Goal: Task Accomplishment & Management: Manage account settings

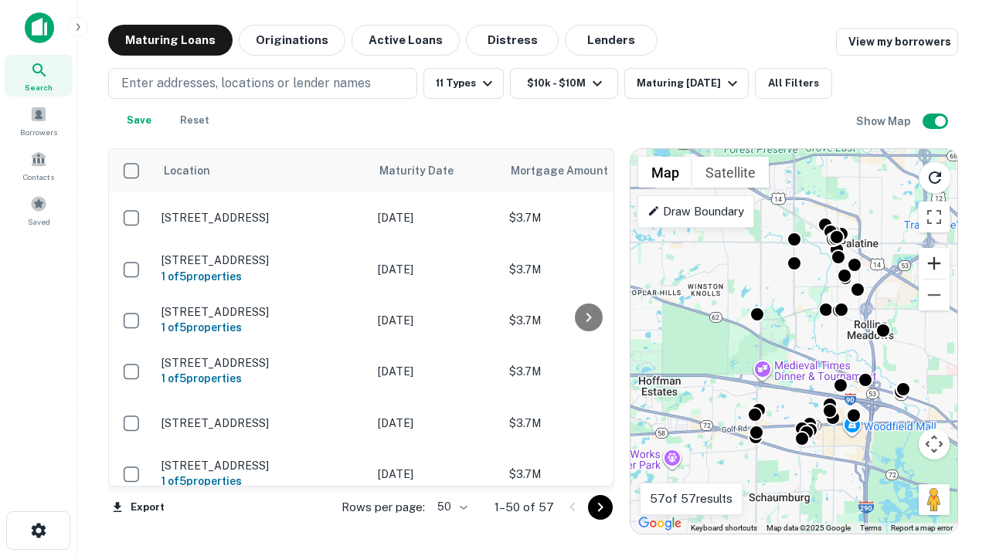
click at [934, 264] on button "Zoom in" at bounding box center [934, 263] width 31 height 31
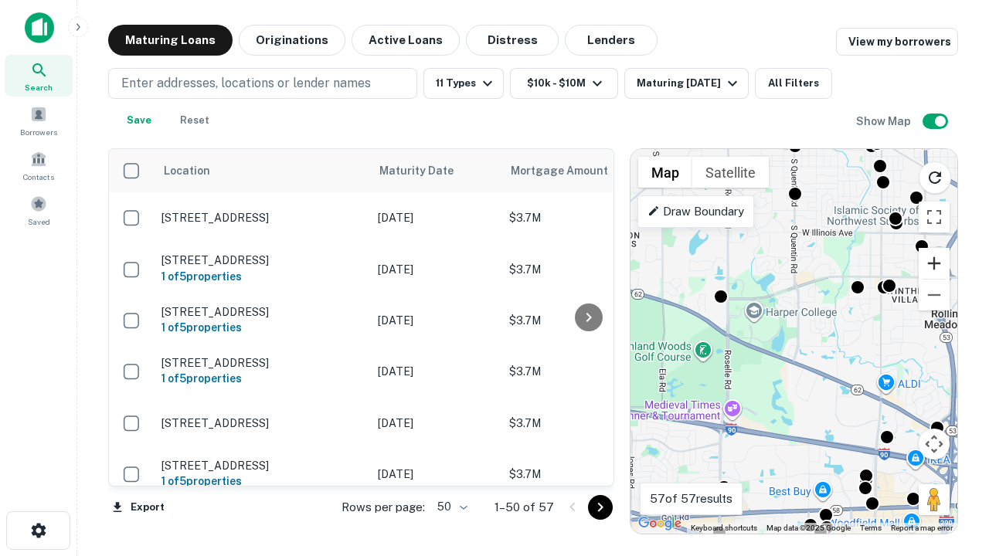
click at [934, 264] on button "Zoom in" at bounding box center [934, 263] width 31 height 31
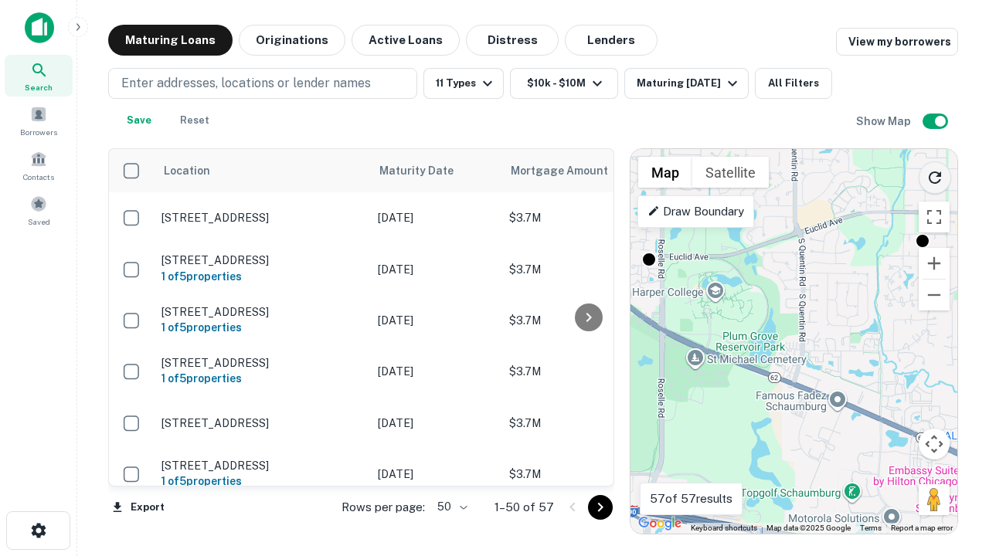
click at [935, 175] on icon "Reload search area" at bounding box center [935, 177] width 19 height 19
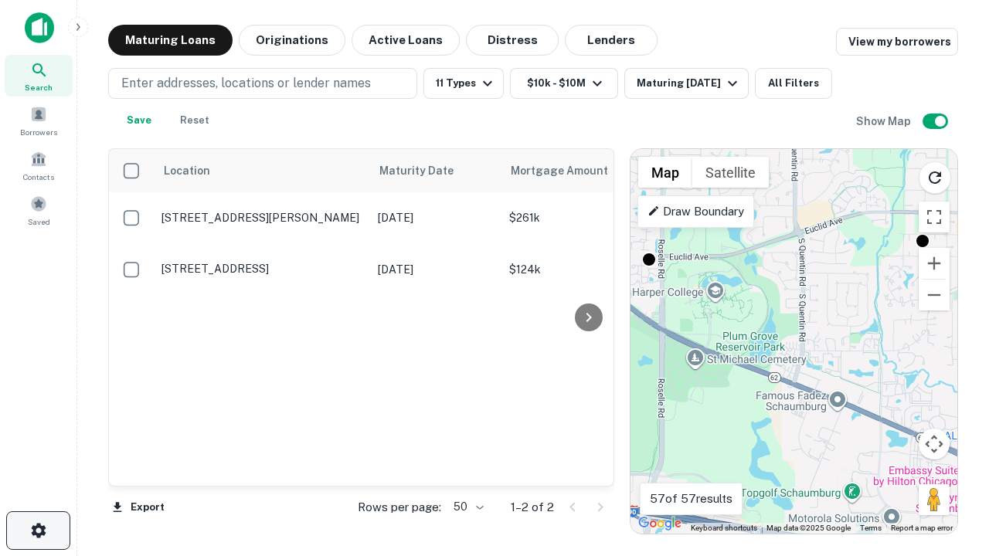
click at [38, 531] on icon "button" at bounding box center [38, 531] width 19 height 19
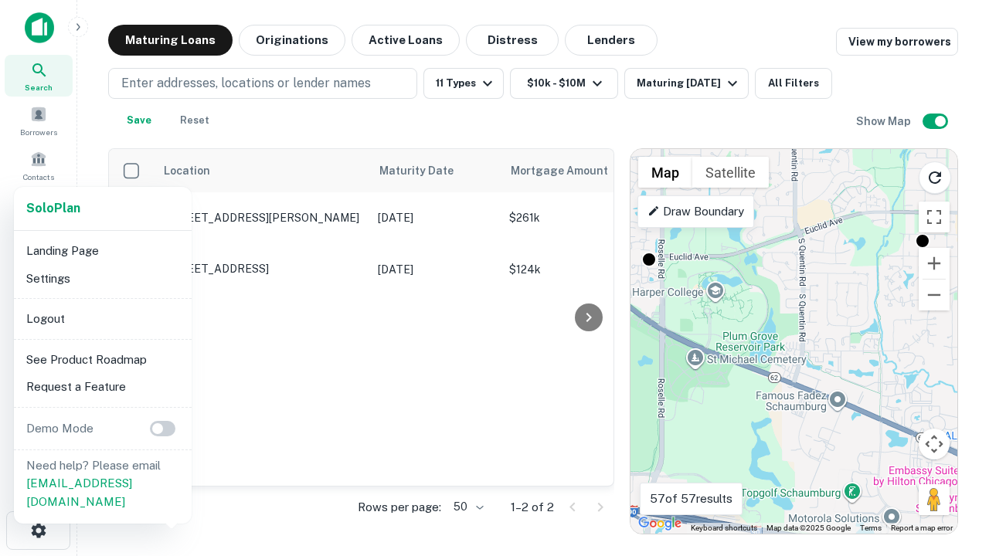
click at [102, 318] on li "Logout" at bounding box center [102, 319] width 165 height 28
